Goal: Information Seeking & Learning: Learn about a topic

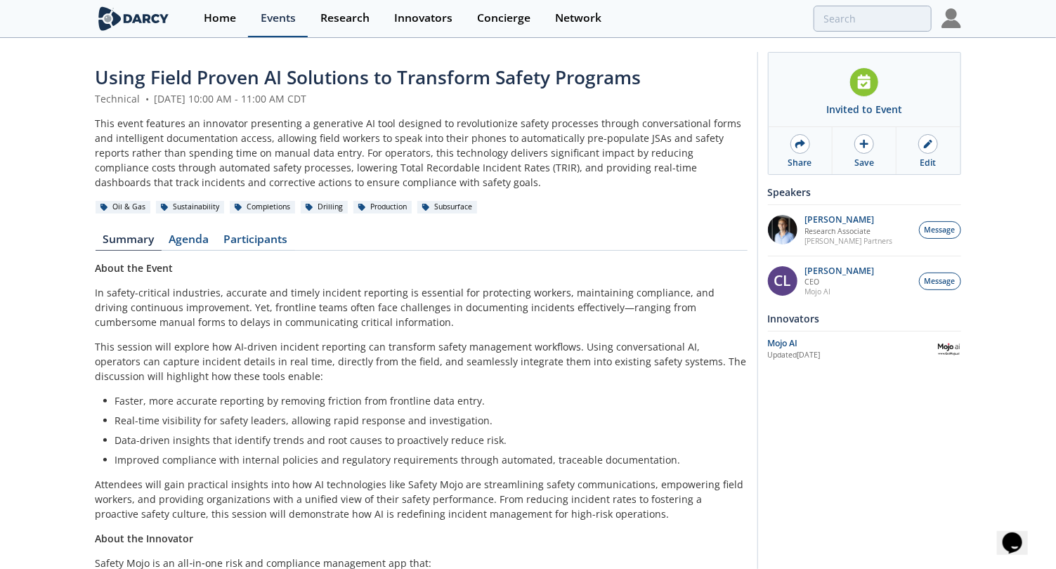
click at [275, 13] on div "Events" at bounding box center [278, 18] width 35 height 11
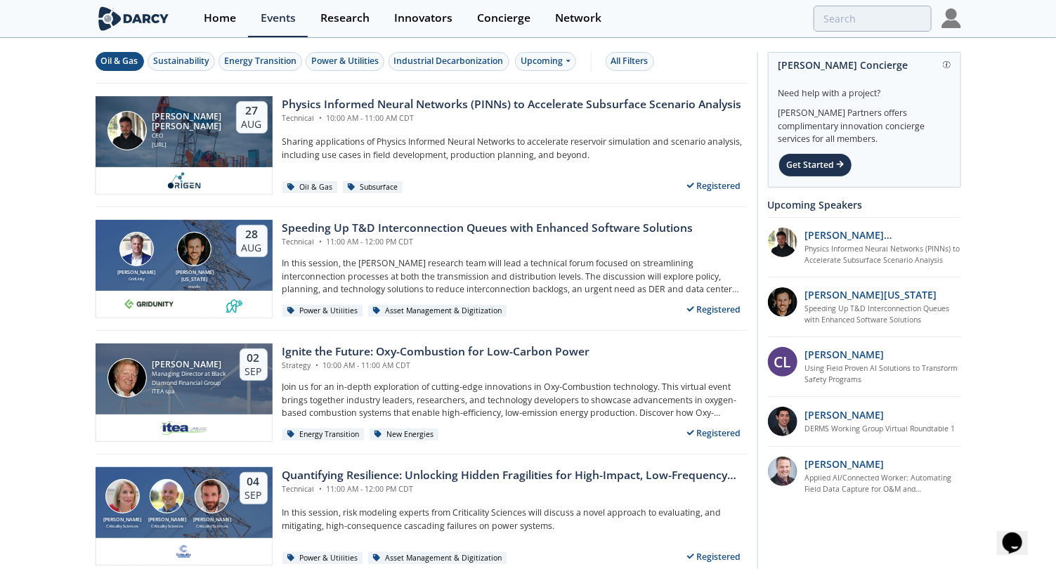
click at [111, 63] on div "Oil & Gas" at bounding box center [119, 61] width 37 height 13
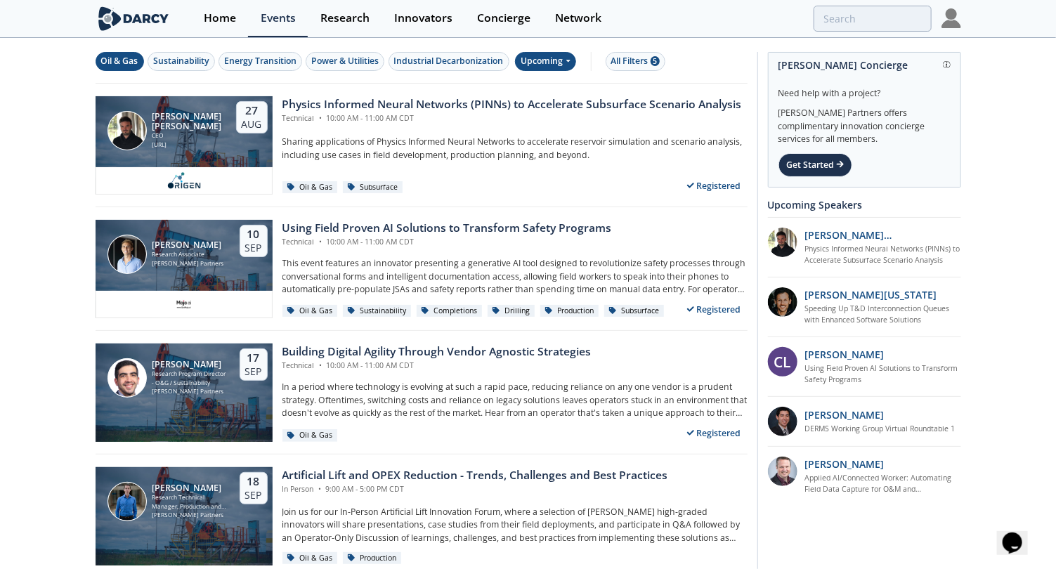
click at [542, 58] on div "Upcoming" at bounding box center [545, 61] width 61 height 19
click at [623, 58] on div "All Filters 5" at bounding box center [635, 61] width 48 height 13
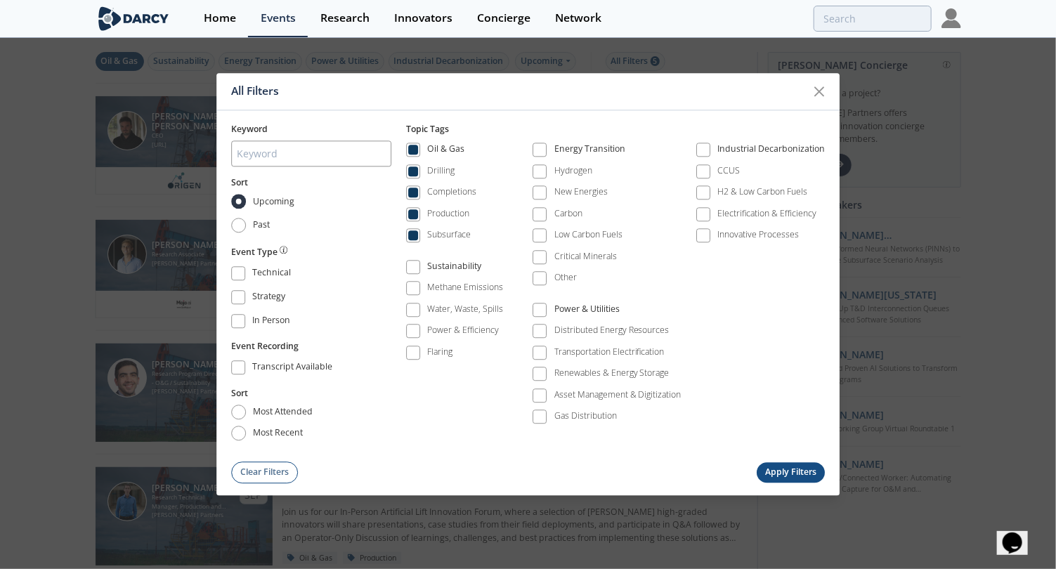
click at [792, 462] on button "Apply Filters" at bounding box center [790, 472] width 69 height 20
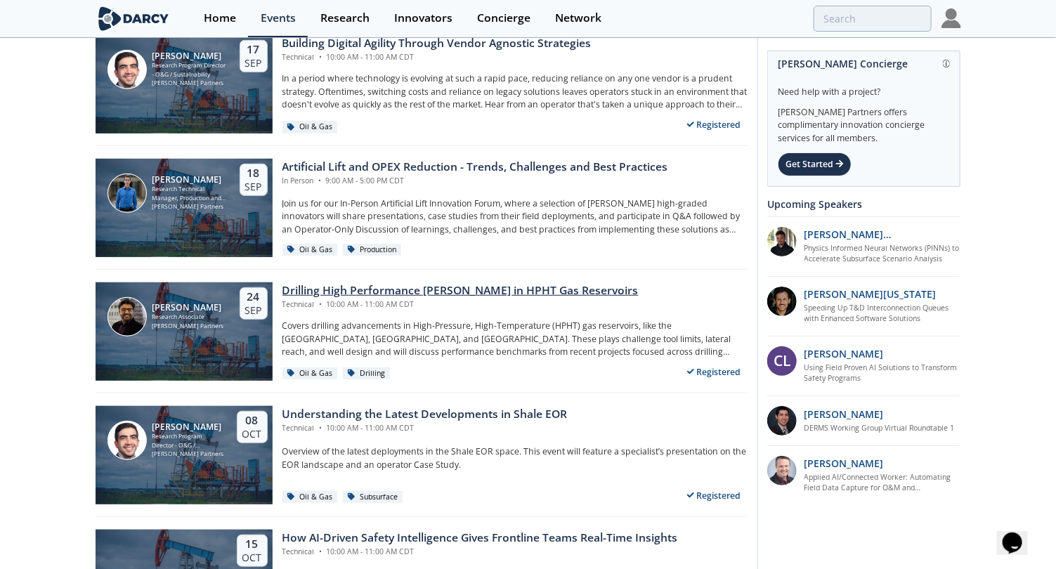
scroll to position [311, 0]
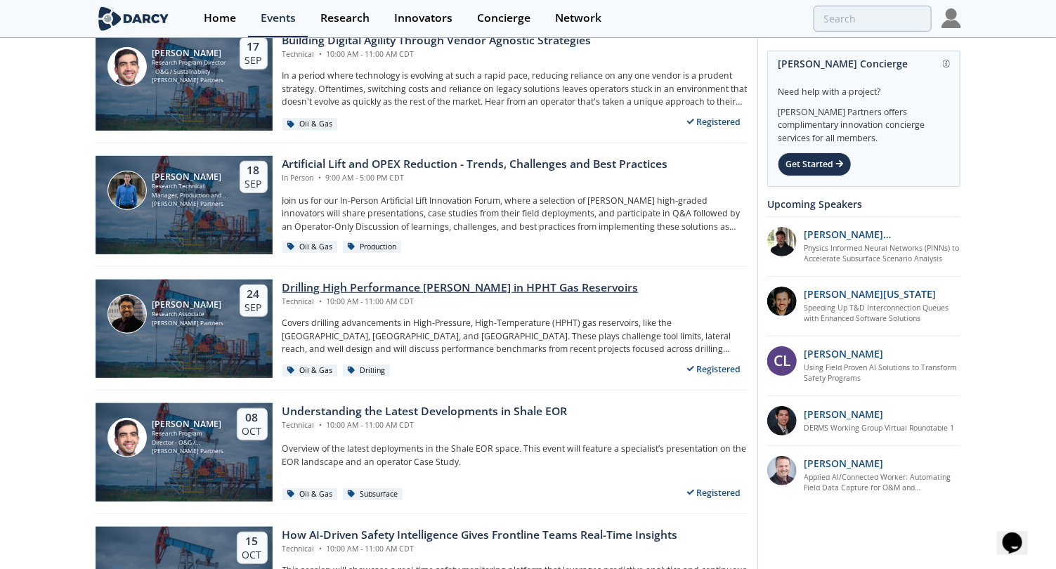
click at [392, 291] on div "Drilling High Performance [PERSON_NAME] in HPHT Gas Reservoirs" at bounding box center [460, 288] width 356 height 17
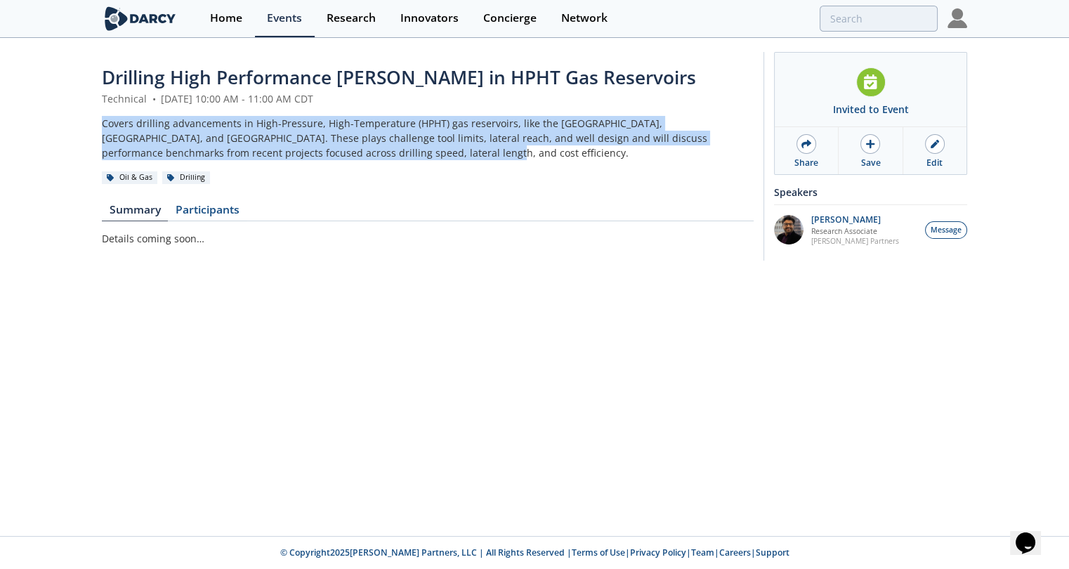
drag, startPoint x: 296, startPoint y: 152, endPoint x: 98, endPoint y: 112, distance: 201.4
click at [98, 112] on div "Drilling High Performance [PERSON_NAME] in HPHT Gas Reservoirs Technical • [DAT…" at bounding box center [534, 159] width 1069 height 241
copy div "Covers drilling advancements in High-Pressure, High-Temperature (HPHT) gas rese…"
